Goal: Task Accomplishment & Management: Use online tool/utility

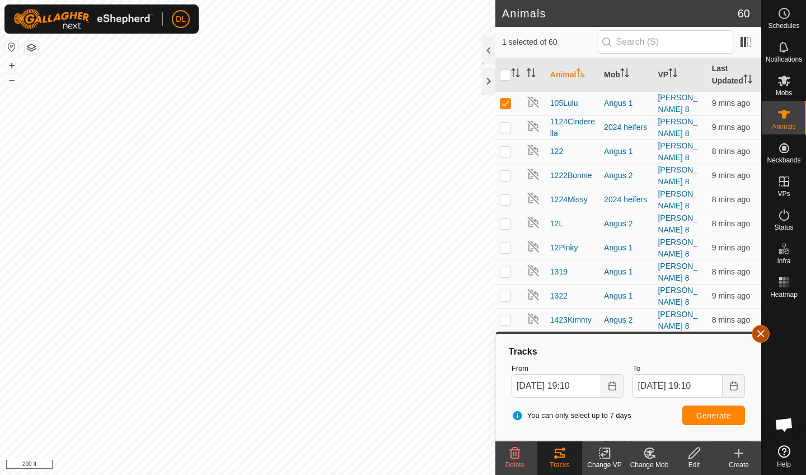
click at [762, 334] on button "button" at bounding box center [761, 334] width 18 height 18
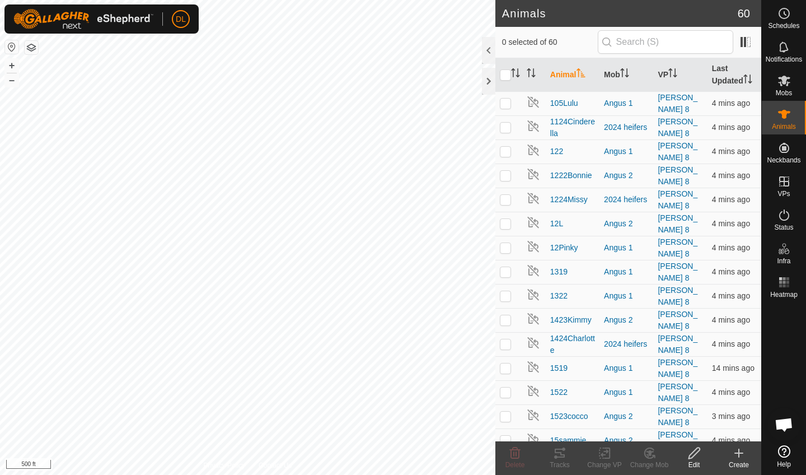
click at [31, 50] on button "button" at bounding box center [31, 47] width 13 height 13
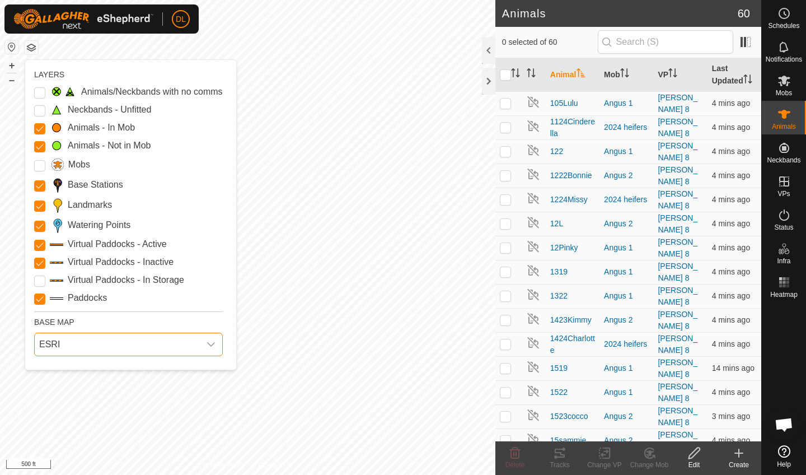
click at [107, 344] on span "ESRI" at bounding box center [117, 344] width 165 height 22
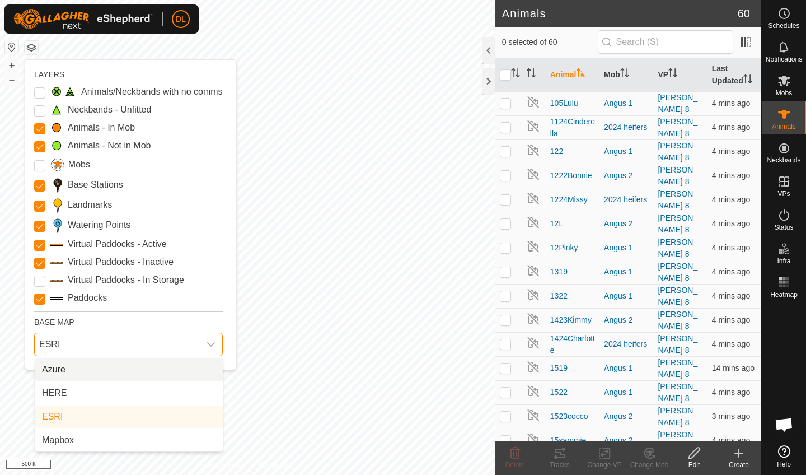
click at [71, 369] on li "Azure" at bounding box center [129, 369] width 188 height 22
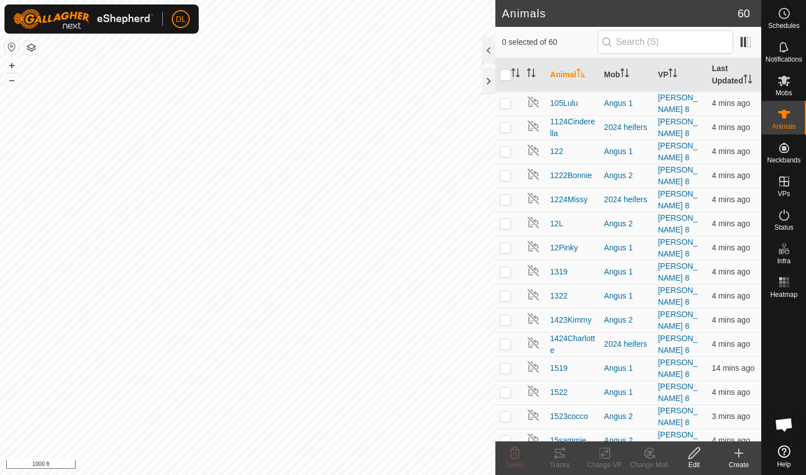
click at [30, 48] on button "button" at bounding box center [31, 47] width 13 height 13
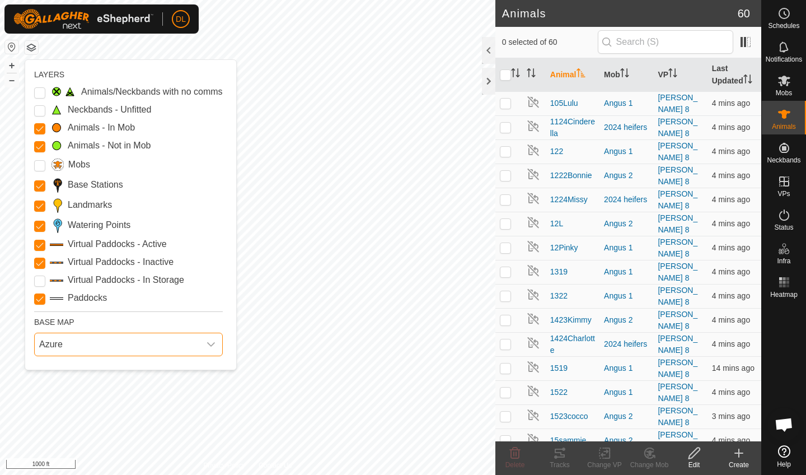
click at [71, 344] on span "Azure" at bounding box center [117, 344] width 165 height 22
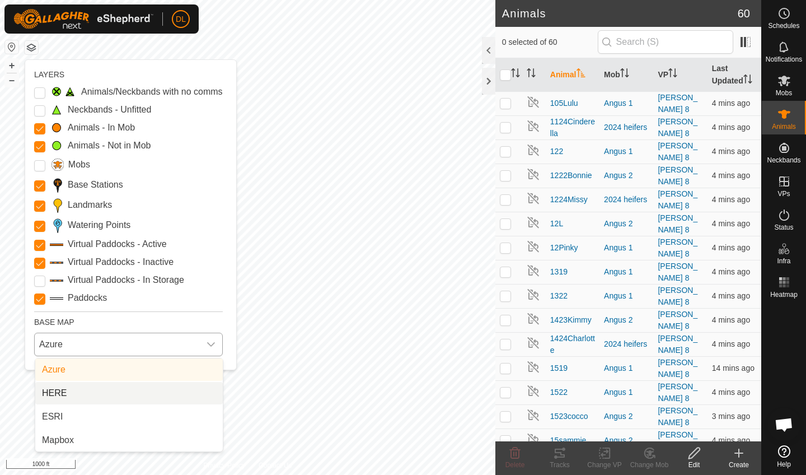
click at [64, 392] on li "HERE" at bounding box center [129, 393] width 188 height 22
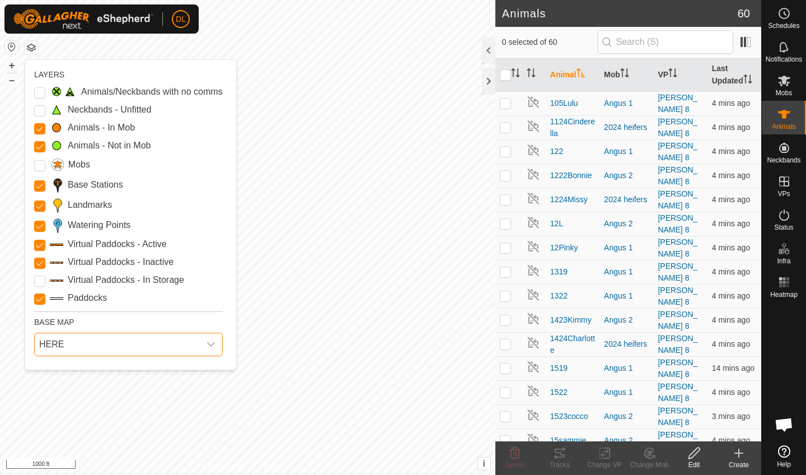
click at [74, 340] on span "HERE" at bounding box center [117, 344] width 165 height 22
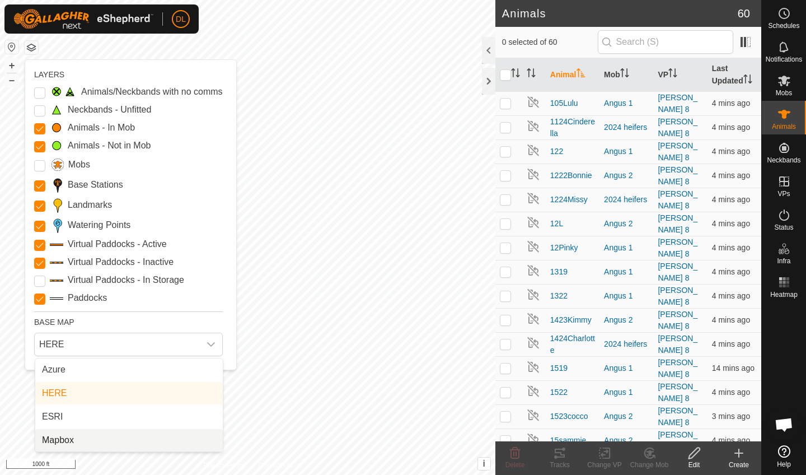
click at [70, 443] on li "Mapbox" at bounding box center [129, 440] width 188 height 22
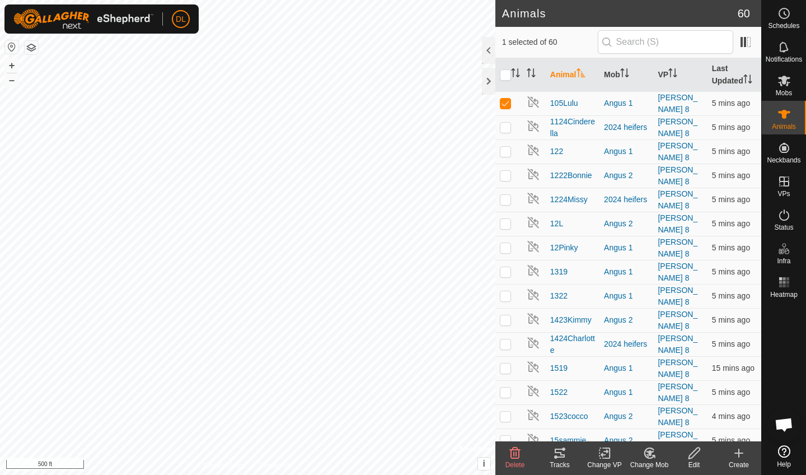
checkbox input "true"
click at [562, 458] on icon at bounding box center [559, 452] width 13 height 13
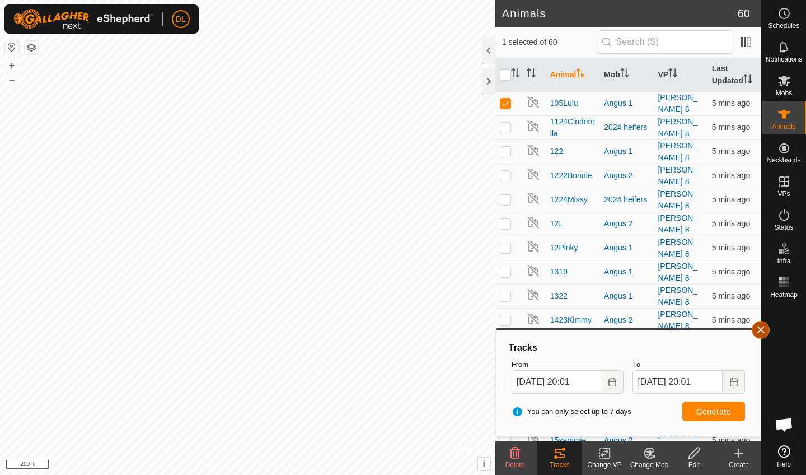
click at [760, 333] on button "button" at bounding box center [761, 330] width 18 height 18
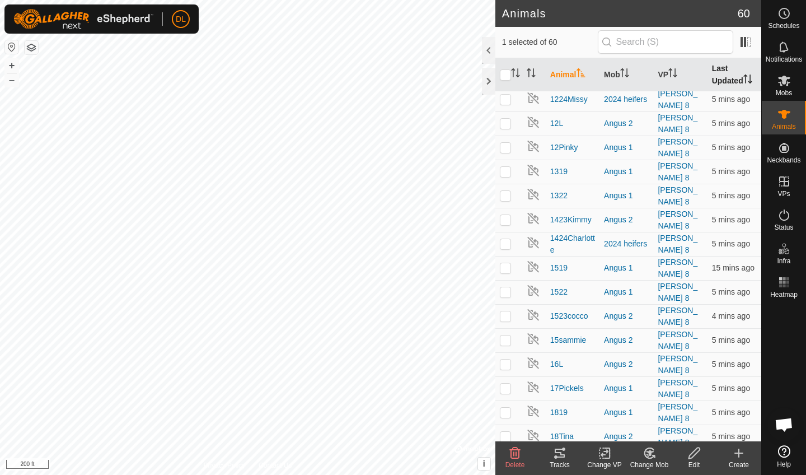
scroll to position [102, 0]
